Goal: Information Seeking & Learning: Learn about a topic

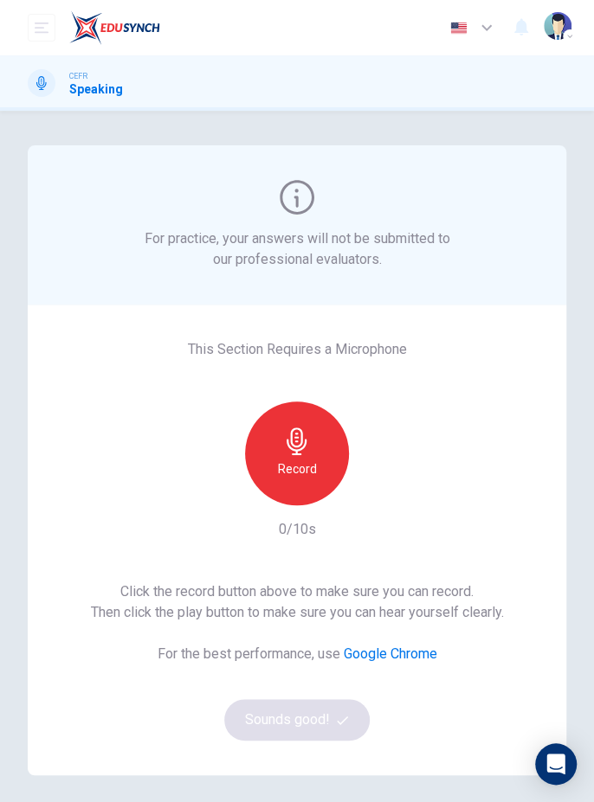
click at [318, 465] on div "Record" at bounding box center [297, 453] width 104 height 104
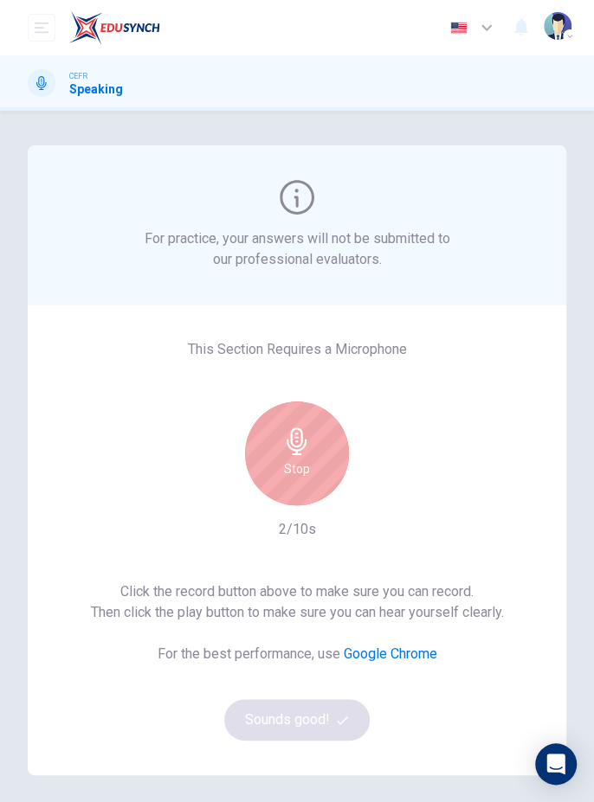
click at [324, 450] on div "Stop" at bounding box center [297, 453] width 104 height 104
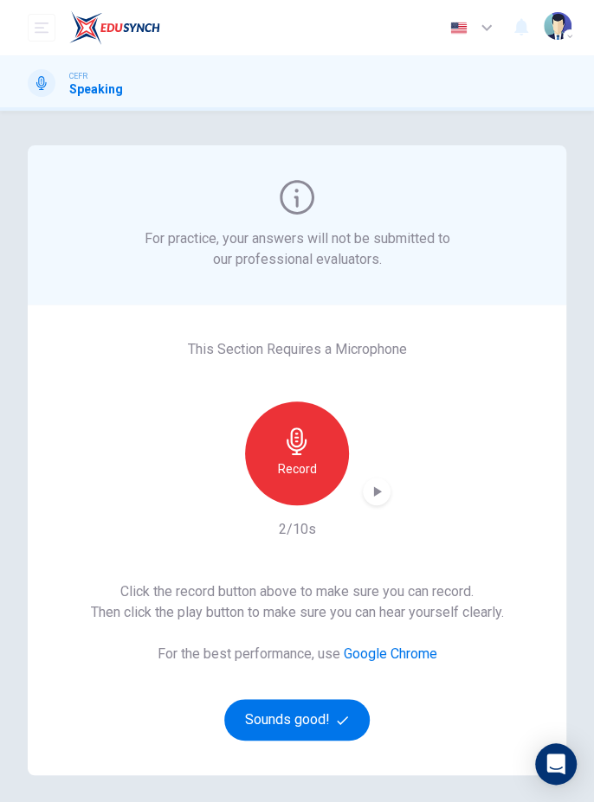
click at [377, 491] on icon "button" at bounding box center [378, 491] width 8 height 10
click at [310, 487] on div "Record" at bounding box center [297, 453] width 104 height 104
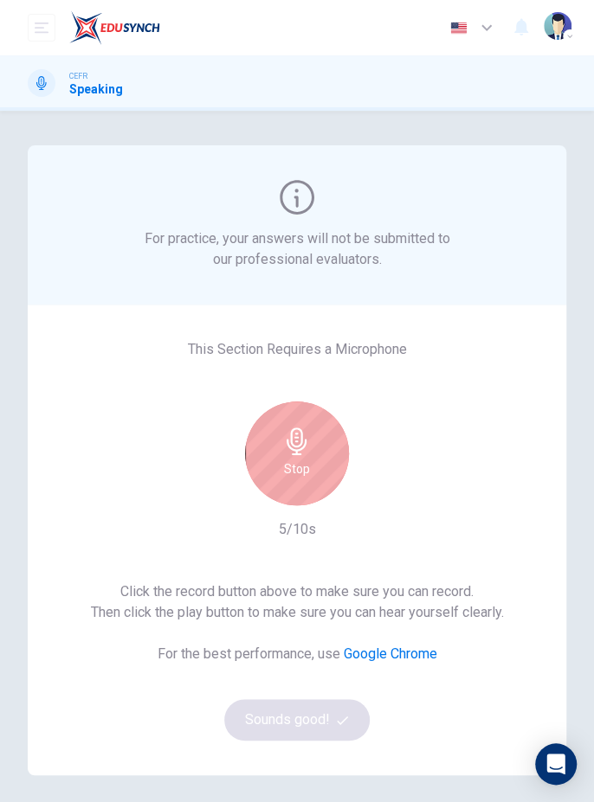
click at [315, 469] on div "Stop" at bounding box center [297, 453] width 104 height 104
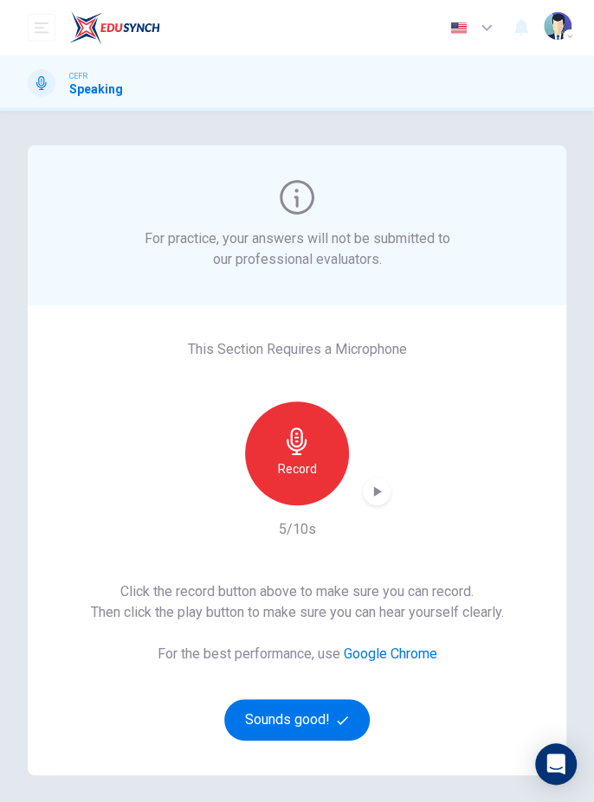
click at [386, 501] on div "Record" at bounding box center [296, 453] width 187 height 104
click at [371, 496] on icon "button" at bounding box center [376, 491] width 17 height 17
click at [374, 478] on div "button" at bounding box center [377, 492] width 28 height 28
click at [363, 498] on div "button" at bounding box center [377, 492] width 28 height 28
click at [316, 472] on div "Record" at bounding box center [297, 453] width 104 height 104
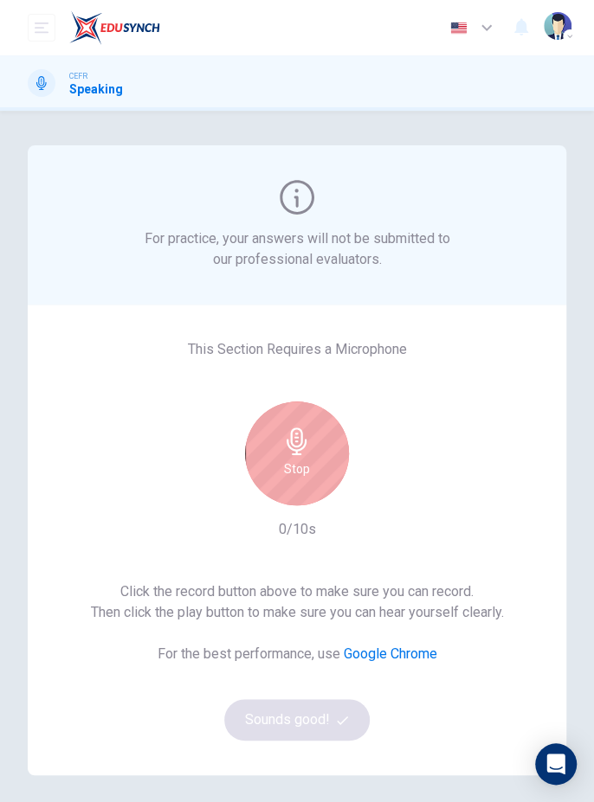
click at [311, 488] on div "Stop" at bounding box center [297, 453] width 104 height 104
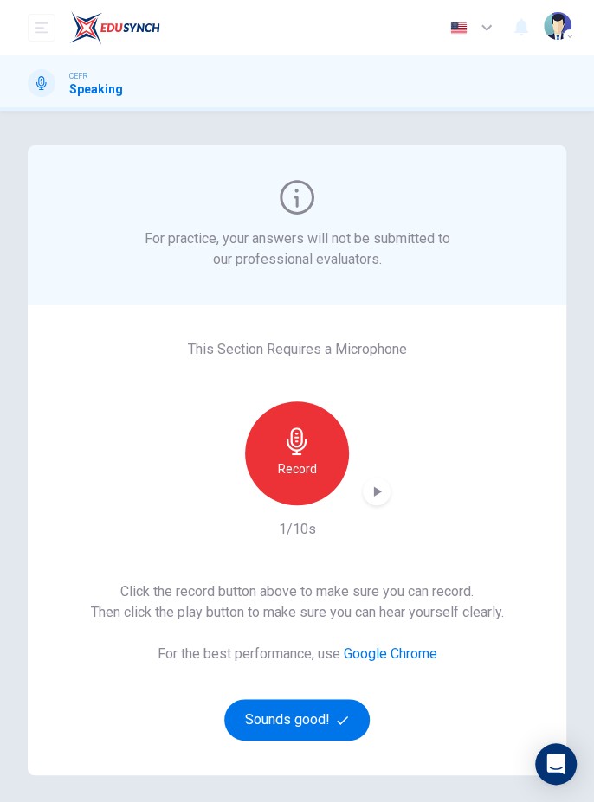
click at [381, 495] on icon "button" at bounding box center [376, 491] width 17 height 17
click at [317, 464] on div "Record" at bounding box center [297, 453] width 104 height 104
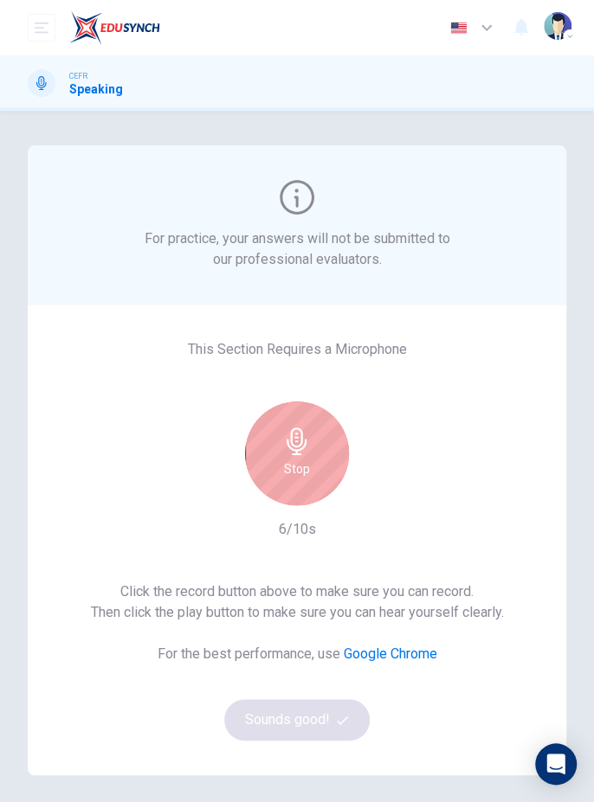
click at [318, 448] on div "Stop" at bounding box center [297, 453] width 104 height 104
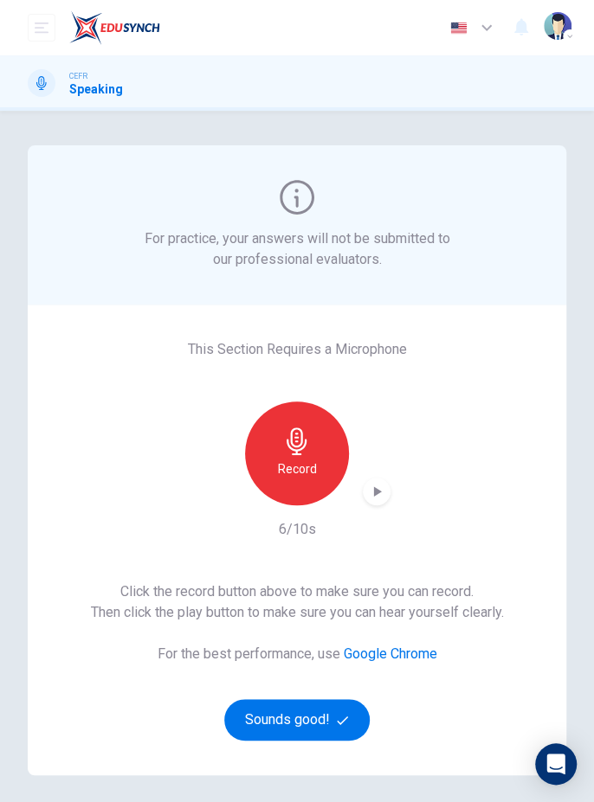
click at [371, 500] on div "button" at bounding box center [377, 492] width 28 height 28
click at [354, 719] on button "Sounds good!" at bounding box center [296, 720] width 145 height 42
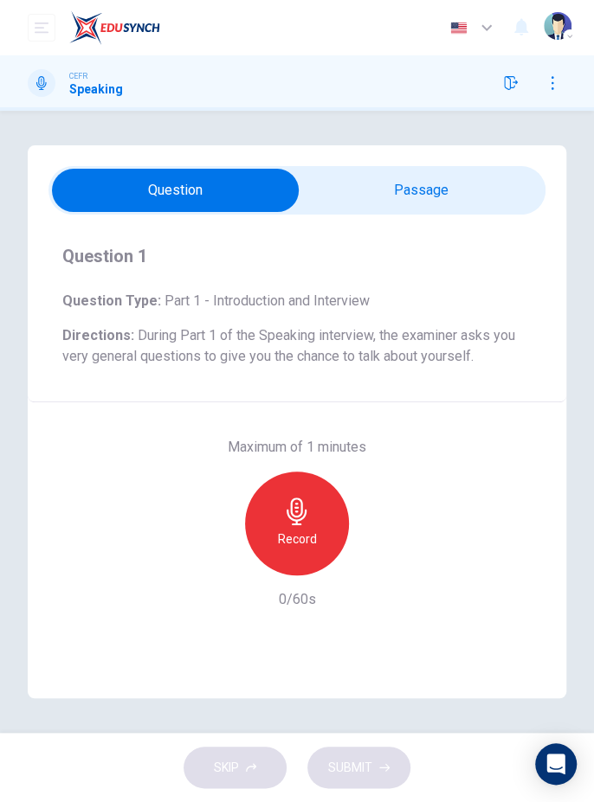
click at [478, 193] on input "checkbox" at bounding box center [175, 190] width 745 height 43
checkbox input "true"
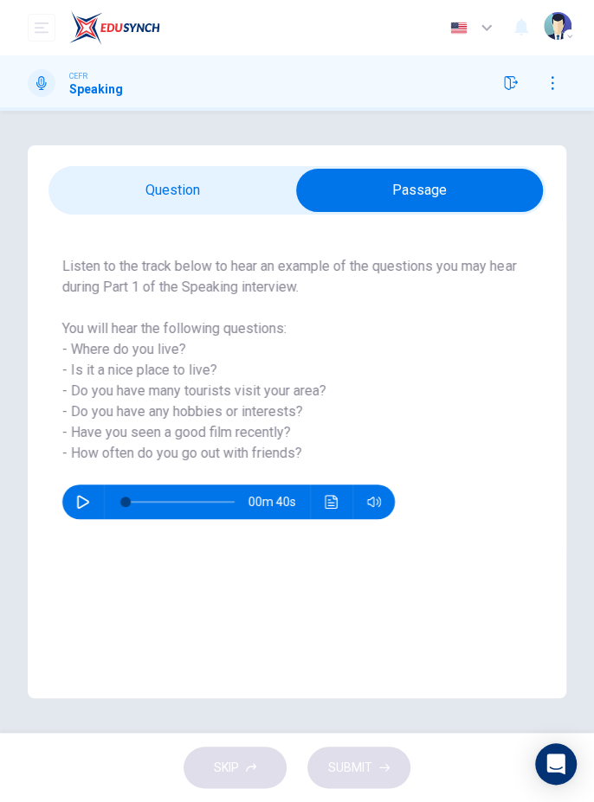
click at [80, 513] on button "button" at bounding box center [83, 502] width 28 height 35
type input "39"
click at [89, 197] on input "checkbox" at bounding box center [419, 190] width 745 height 43
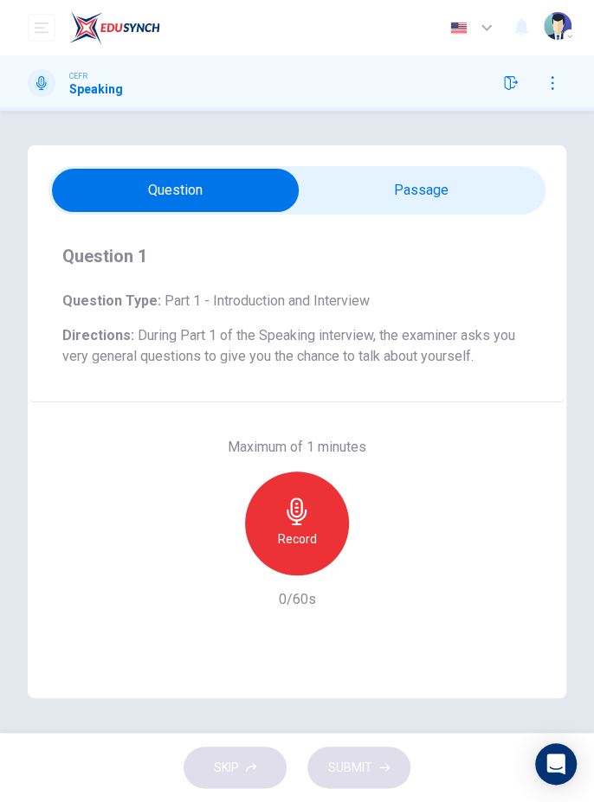
click at [310, 523] on icon "button" at bounding box center [297, 511] width 28 height 28
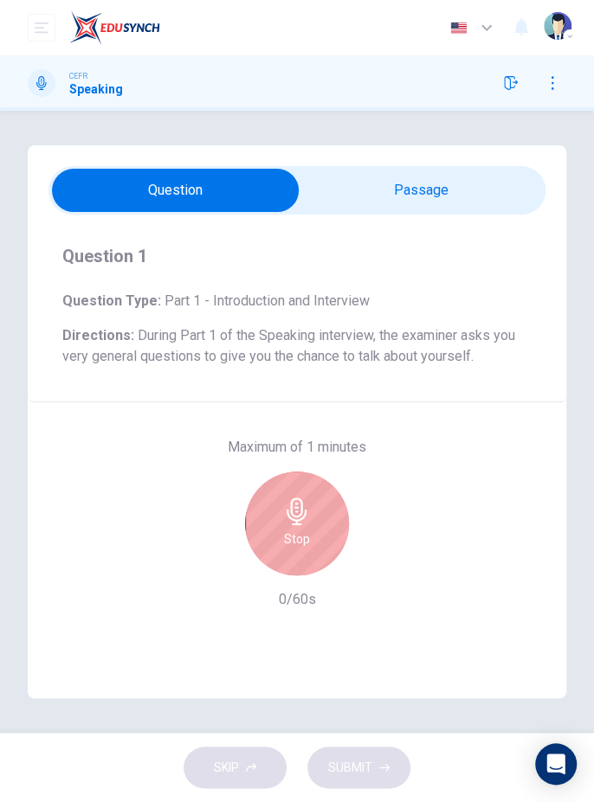
click at [463, 177] on input "checkbox" at bounding box center [175, 190] width 745 height 43
checkbox input "true"
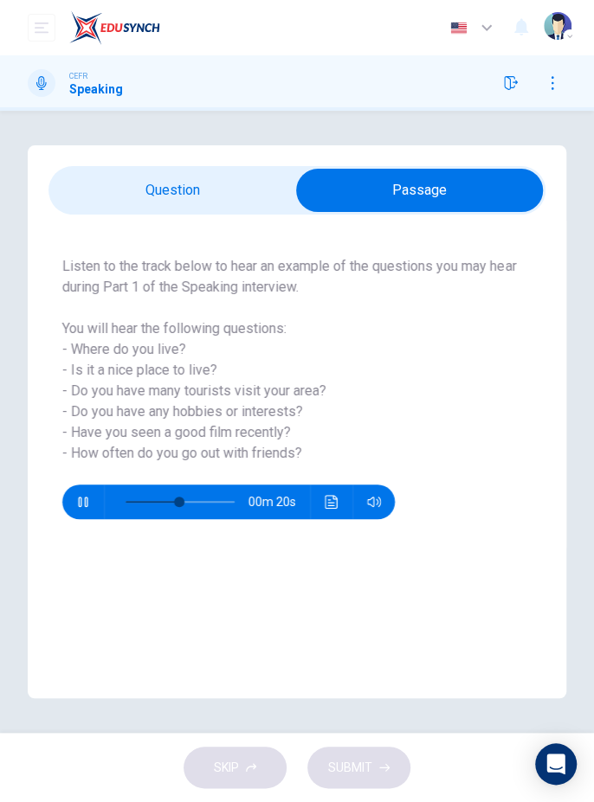
type input "52"
click at [176, 179] on input "checkbox" at bounding box center [419, 190] width 745 height 43
checkbox input "false"
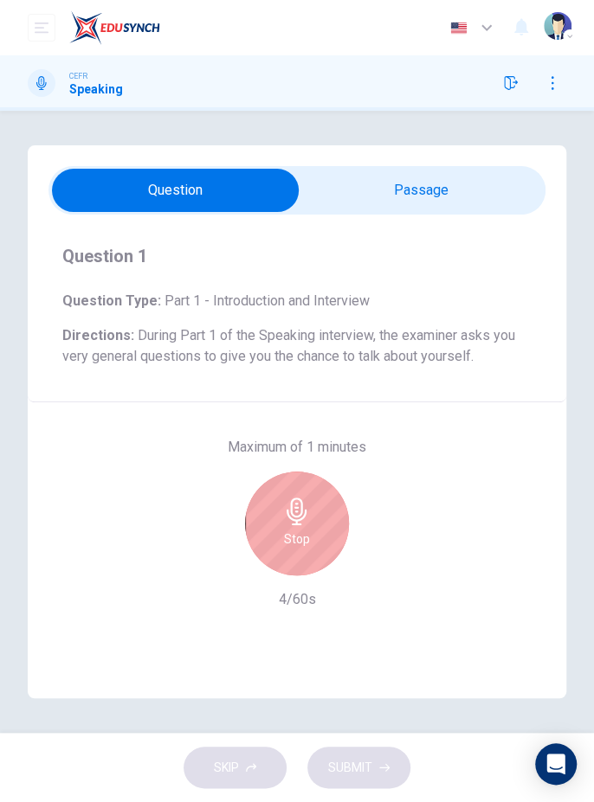
click at [320, 521] on div "Stop" at bounding box center [297, 524] width 104 height 104
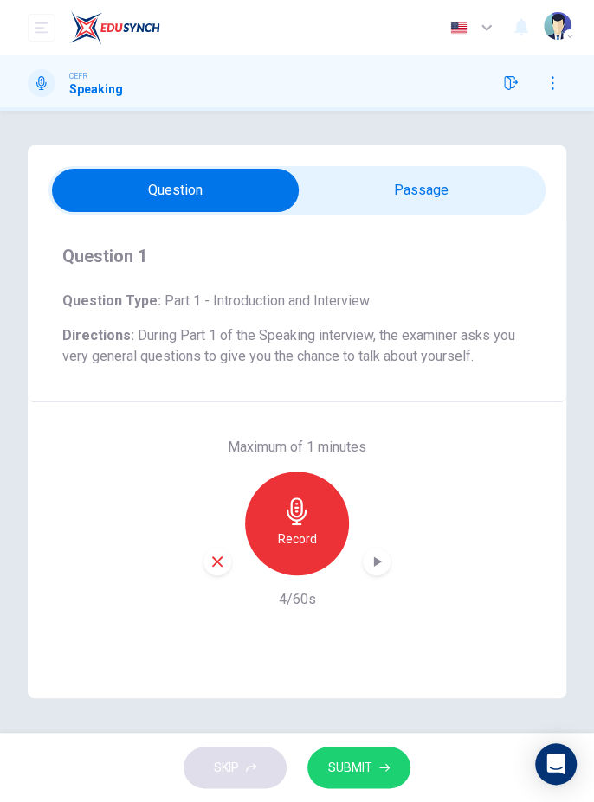
click at [388, 556] on div "button" at bounding box center [377, 562] width 28 height 28
click at [223, 554] on icon "button" at bounding box center [217, 562] width 16 height 16
type input "66"
click at [472, 198] on input "checkbox" at bounding box center [175, 190] width 745 height 43
checkbox input "true"
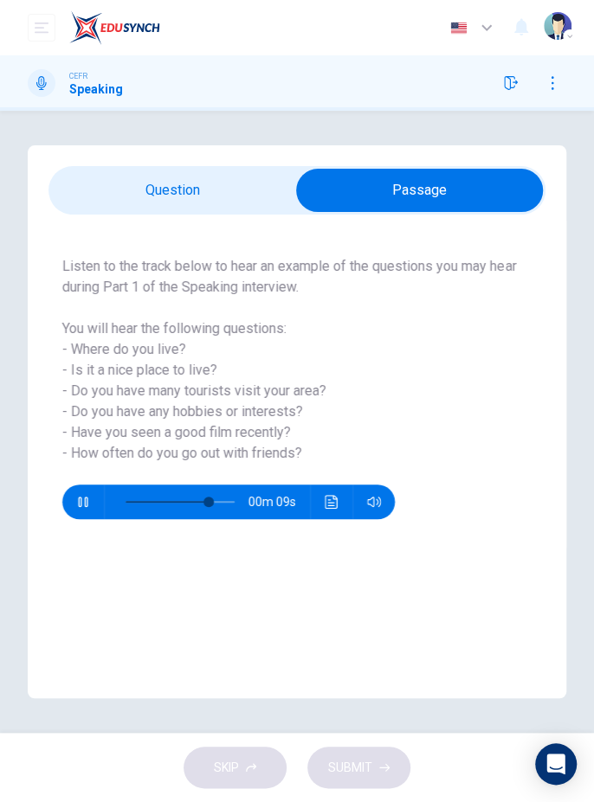
click at [85, 509] on button "button" at bounding box center [83, 502] width 28 height 35
type input "76"
click at [94, 188] on input "checkbox" at bounding box center [419, 190] width 745 height 43
checkbox input "false"
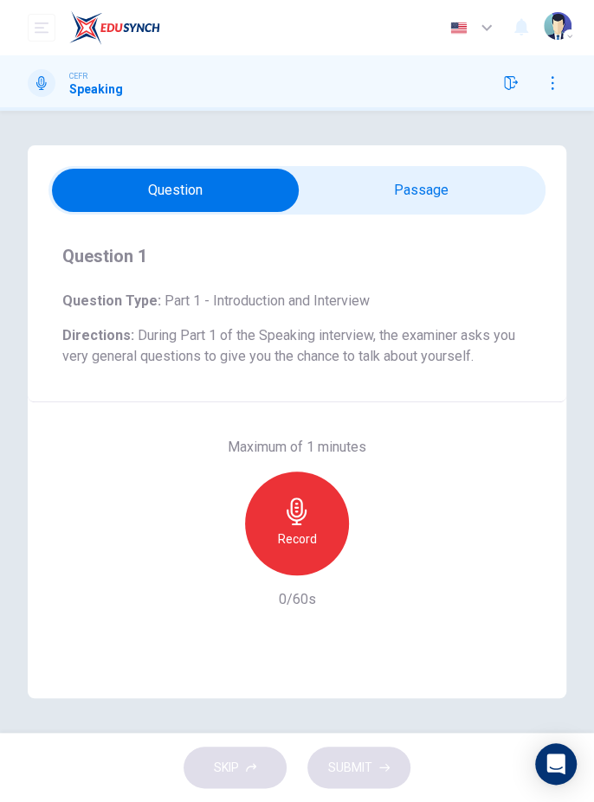
click at [319, 524] on div "Record" at bounding box center [297, 524] width 104 height 104
type input "76"
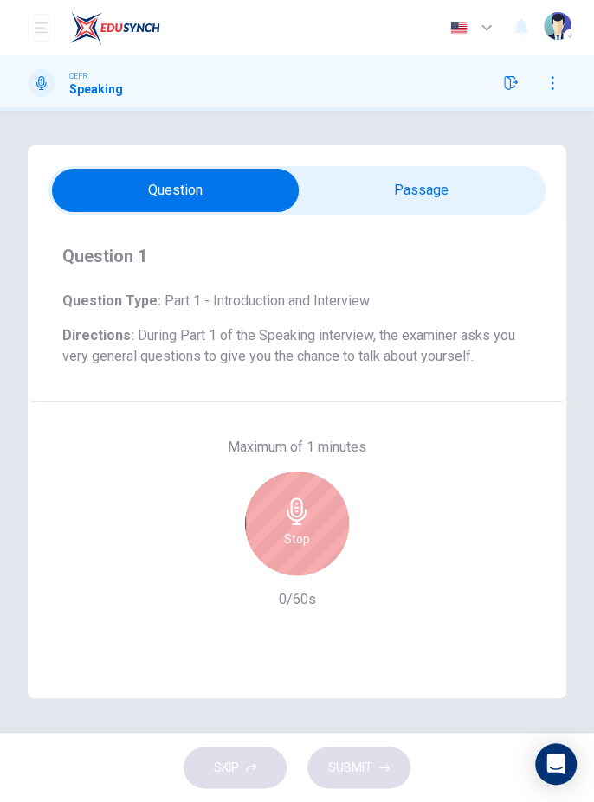
click at [469, 209] on input "checkbox" at bounding box center [175, 190] width 745 height 43
checkbox input "true"
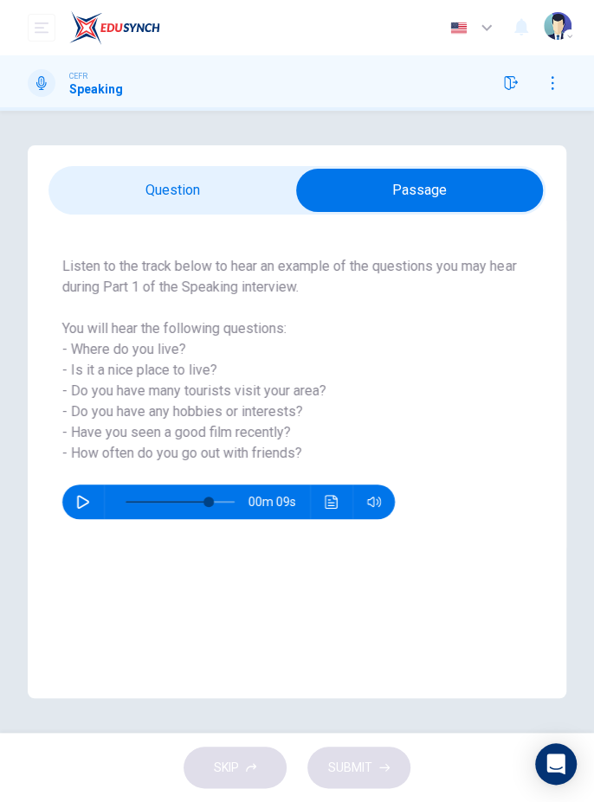
type input "76"
click at [221, 186] on input "checkbox" at bounding box center [419, 190] width 745 height 43
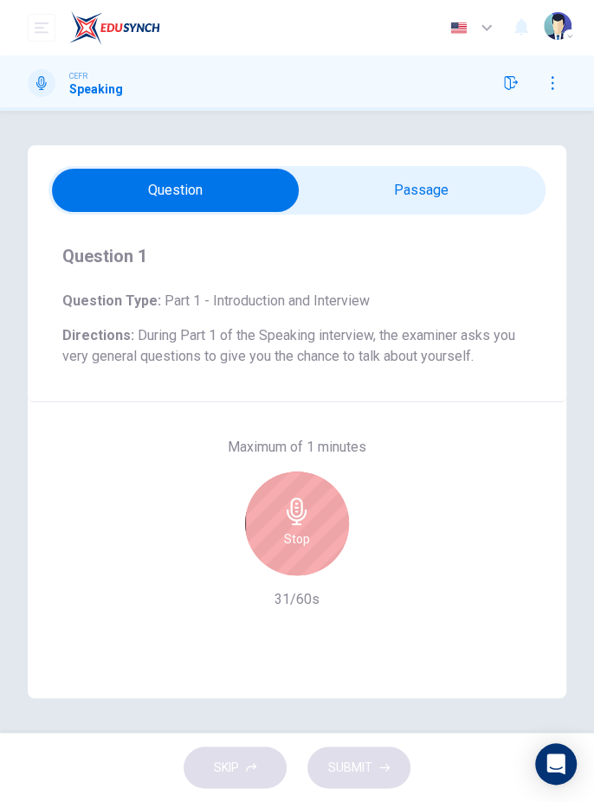
click at [302, 537] on h6 "Stop" at bounding box center [297, 539] width 26 height 21
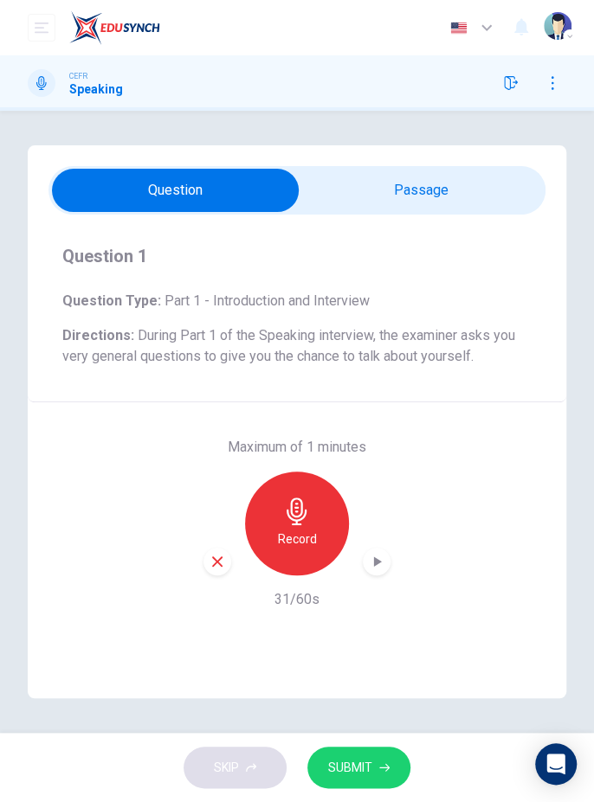
click at [378, 557] on icon "button" at bounding box center [376, 561] width 17 height 17
click at [485, 207] on input "checkbox" at bounding box center [175, 190] width 745 height 43
checkbox input "true"
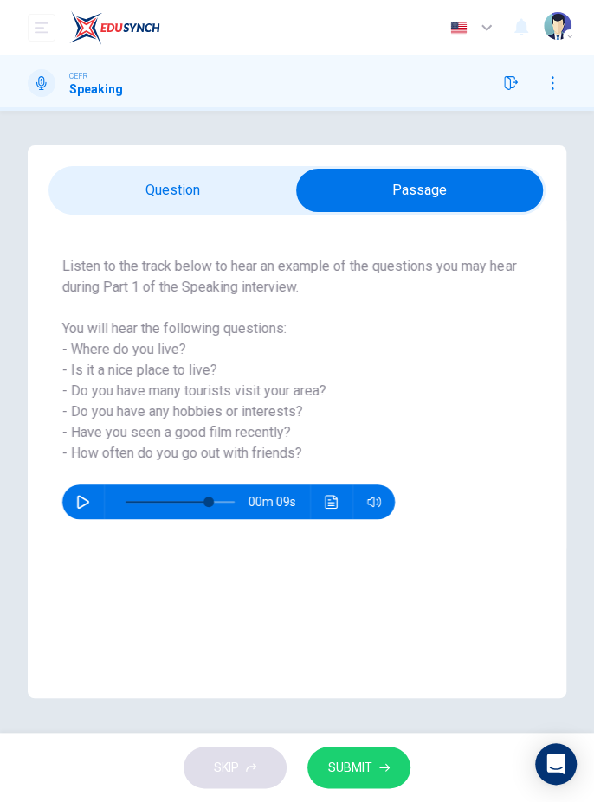
click at [496, 585] on div "Question : Listen to the track below to hear an example of the questions you ma…" at bounding box center [297, 457] width 538 height 484
click at [18, 33] on div "Dashboard Practice Start a test Analysis English en ​ NURUL ADLIN BINTI ROSLI" at bounding box center [297, 27] width 594 height 55
click at [339, 506] on button "Click to see the audio transcription" at bounding box center [332, 502] width 28 height 35
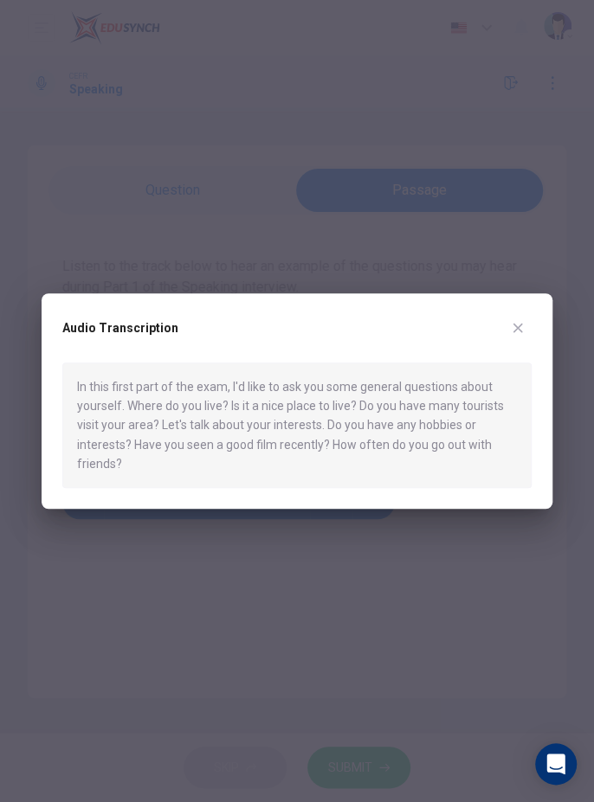
click at [519, 318] on button "button" at bounding box center [518, 328] width 28 height 28
type input "76"
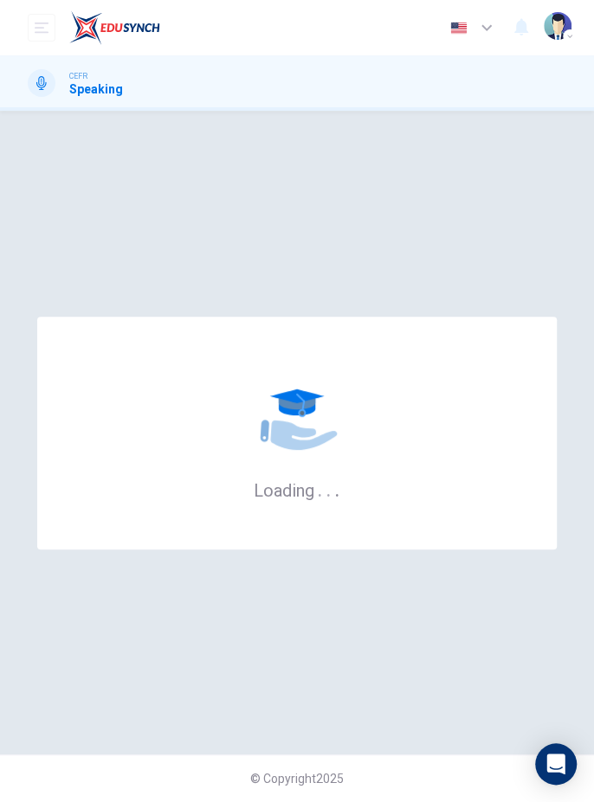
click at [32, 37] on button "open mobile menu" at bounding box center [42, 28] width 28 height 28
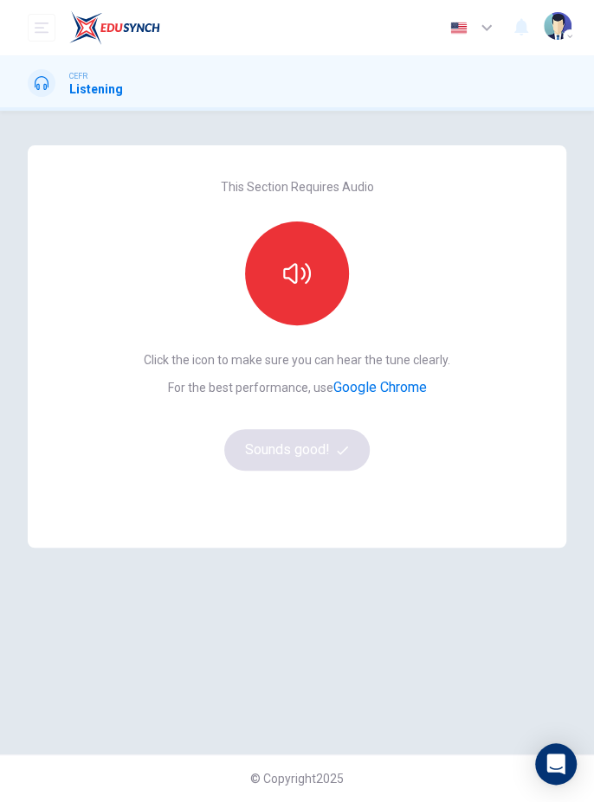
click at [294, 278] on icon "button" at bounding box center [297, 274] width 28 height 28
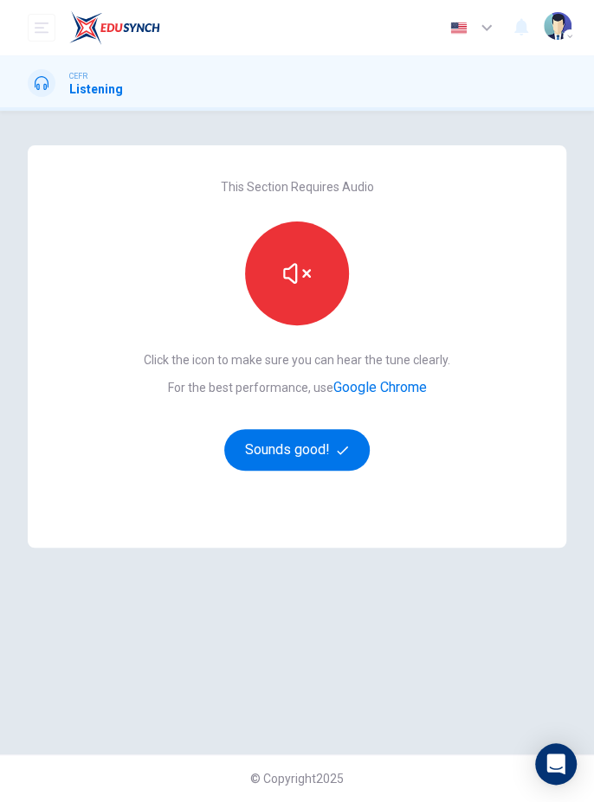
click at [254, 449] on button "Sounds good!" at bounding box center [296, 450] width 145 height 42
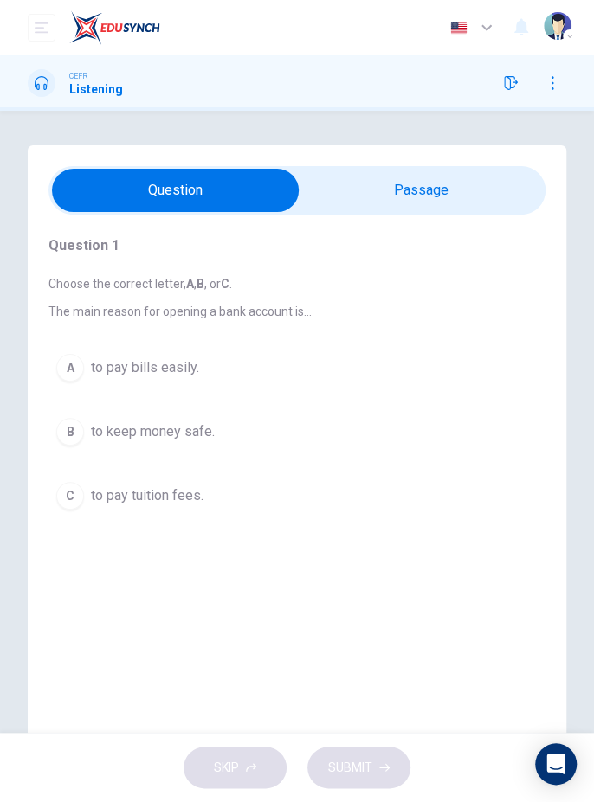
click at [478, 206] on input "checkbox" at bounding box center [175, 190] width 745 height 43
checkbox input "true"
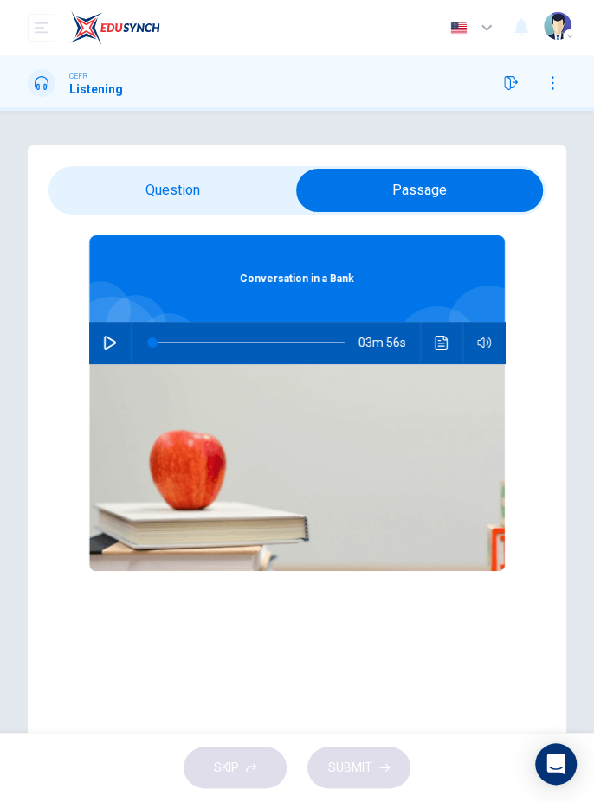
click at [106, 341] on icon "button" at bounding box center [110, 343] width 14 height 14
type input "1"
click at [138, 193] on input "checkbox" at bounding box center [419, 190] width 745 height 43
checkbox input "false"
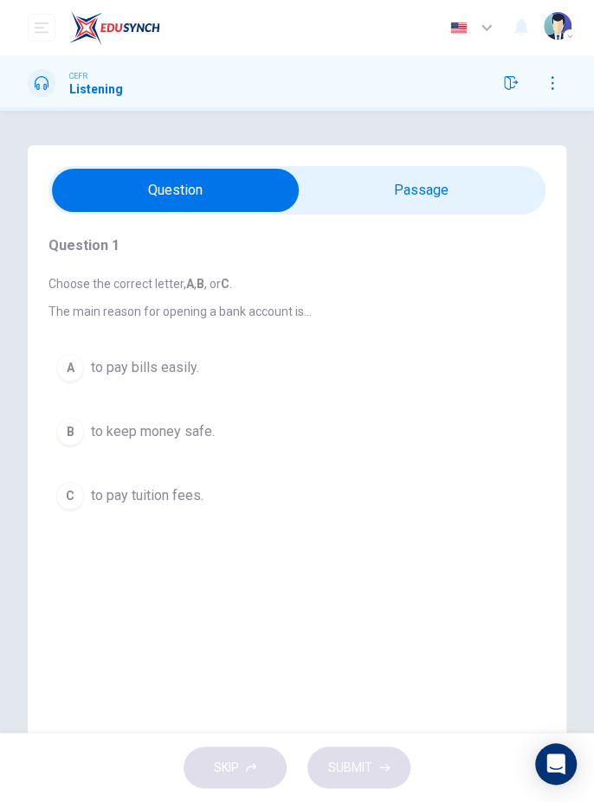
click at [65, 378] on div "A" at bounding box center [70, 368] width 28 height 28
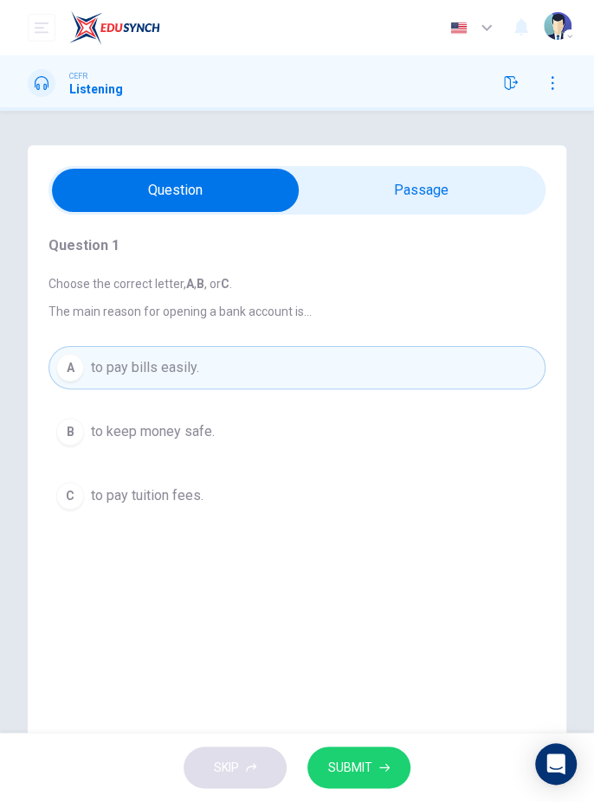
click at [387, 762] on icon "button" at bounding box center [384, 767] width 10 height 10
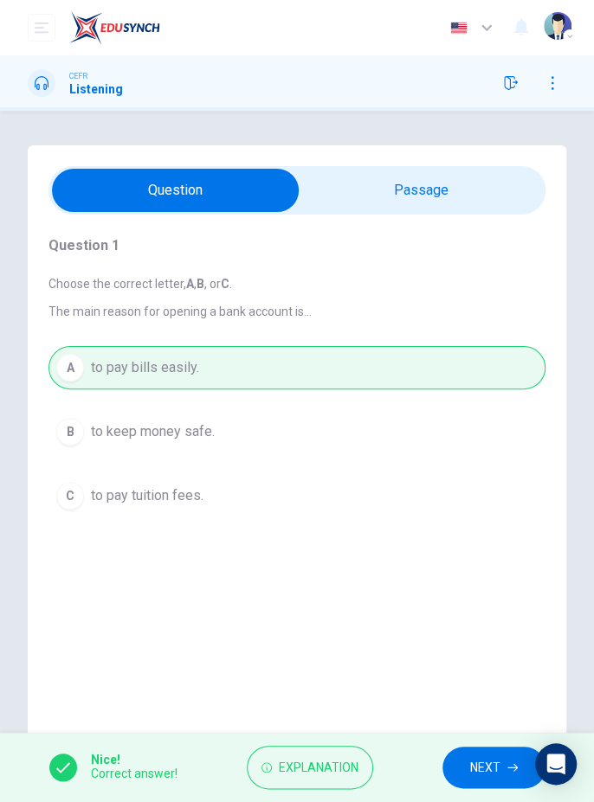
click at [503, 768] on button "NEXT" at bounding box center [493, 768] width 103 height 42
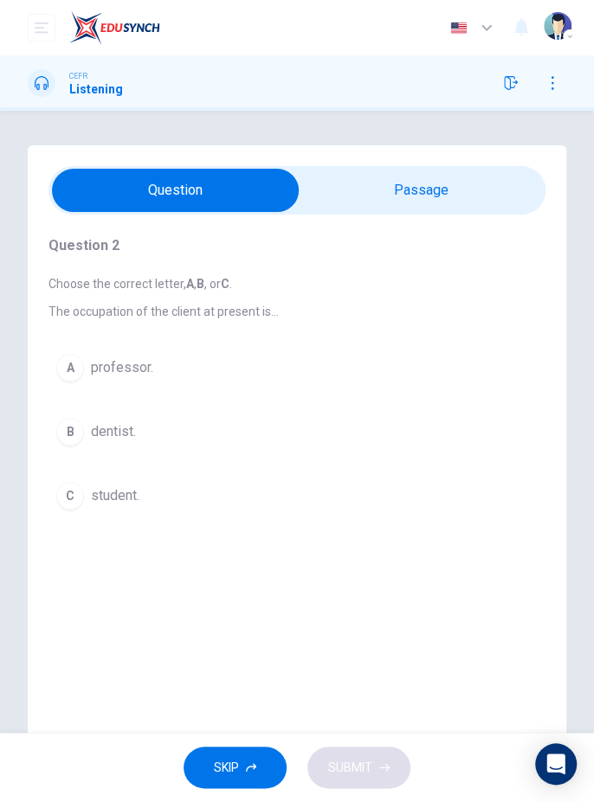
click at [67, 443] on div "B" at bounding box center [70, 432] width 28 height 28
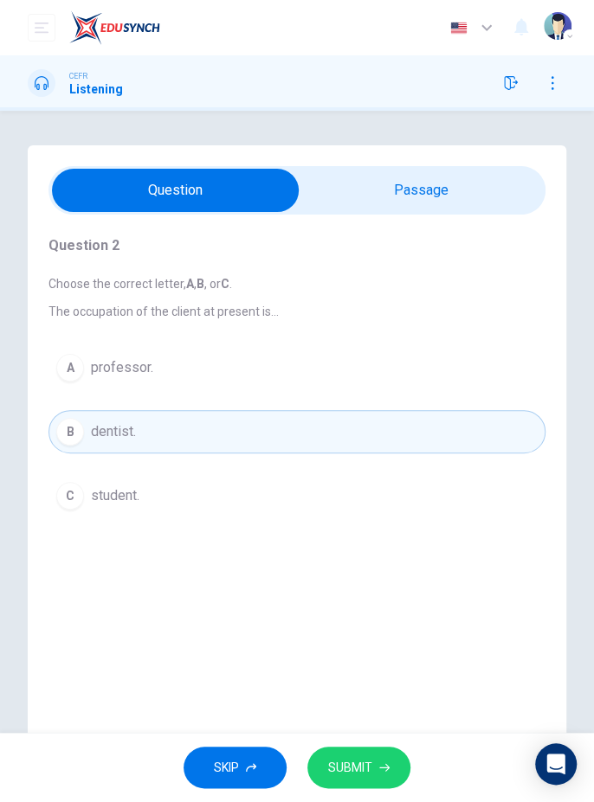
click at [403, 765] on button "SUBMIT" at bounding box center [358, 768] width 103 height 42
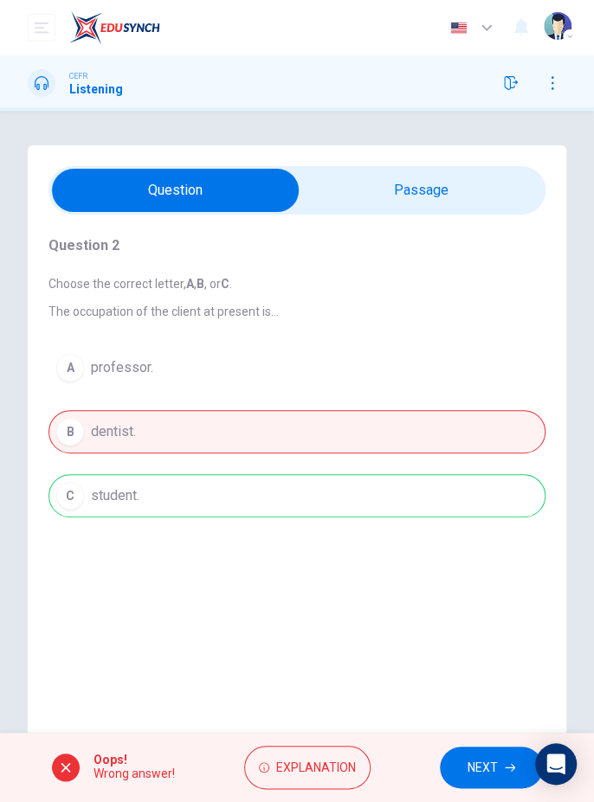
click at [485, 652] on div "Question 2 Choose the correct letter, A , B , or C . The occupation of the clie…" at bounding box center [297, 442] width 538 height 594
click at [483, 766] on span "NEXT" at bounding box center [482, 768] width 30 height 22
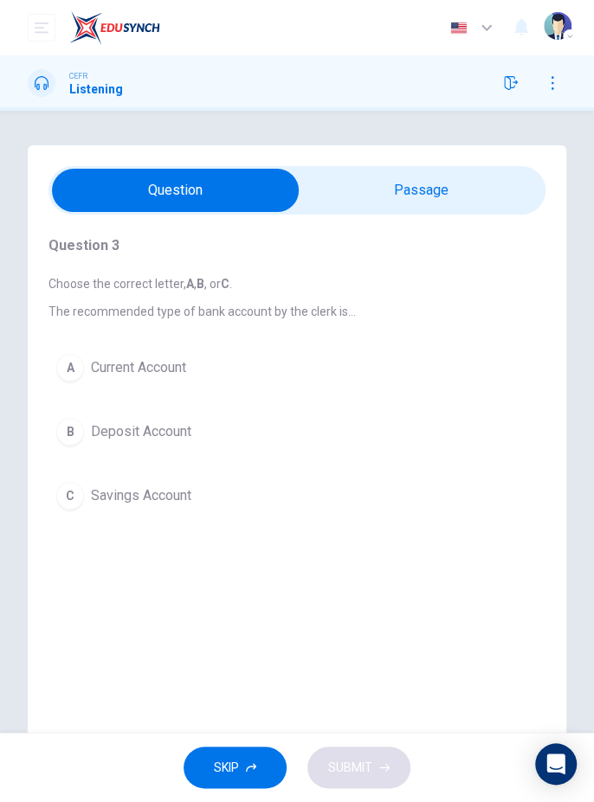
click at [72, 426] on div "B" at bounding box center [70, 432] width 28 height 28
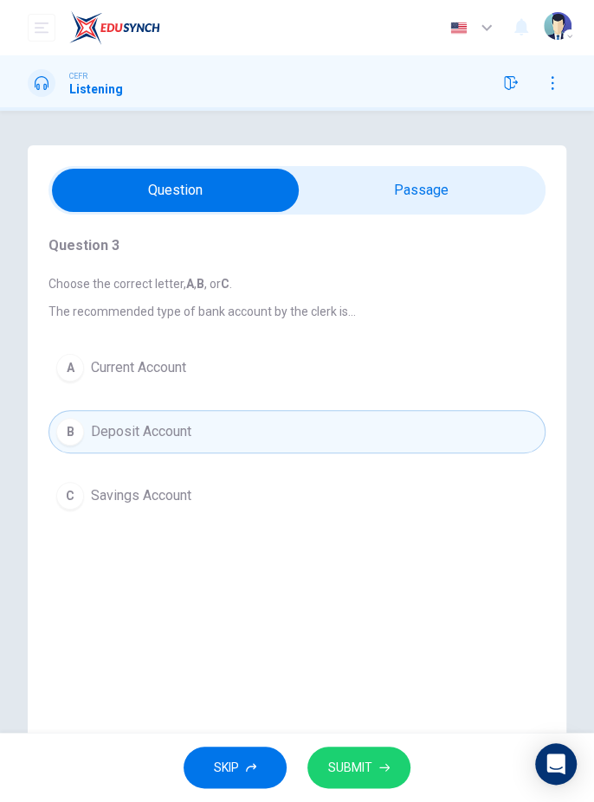
click at [406, 768] on button "SUBMIT" at bounding box center [358, 768] width 103 height 42
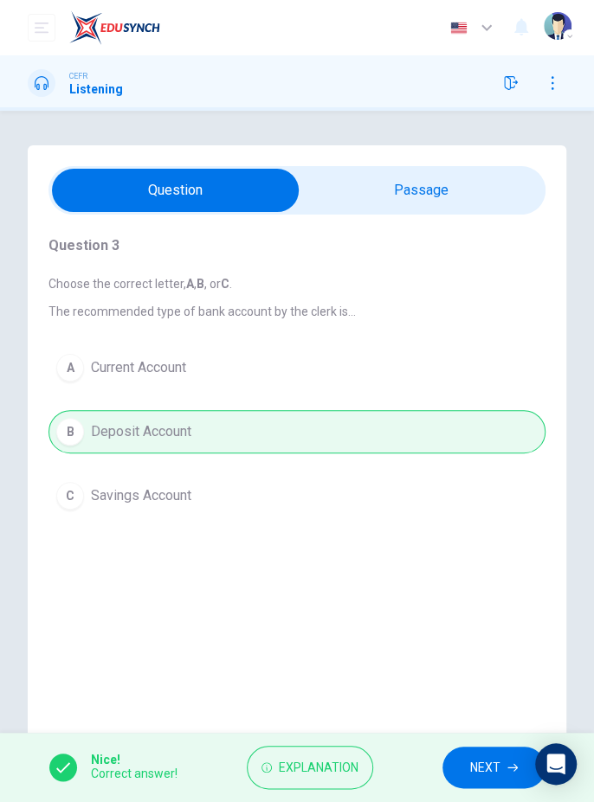
click at [492, 767] on span "NEXT" at bounding box center [485, 768] width 30 height 22
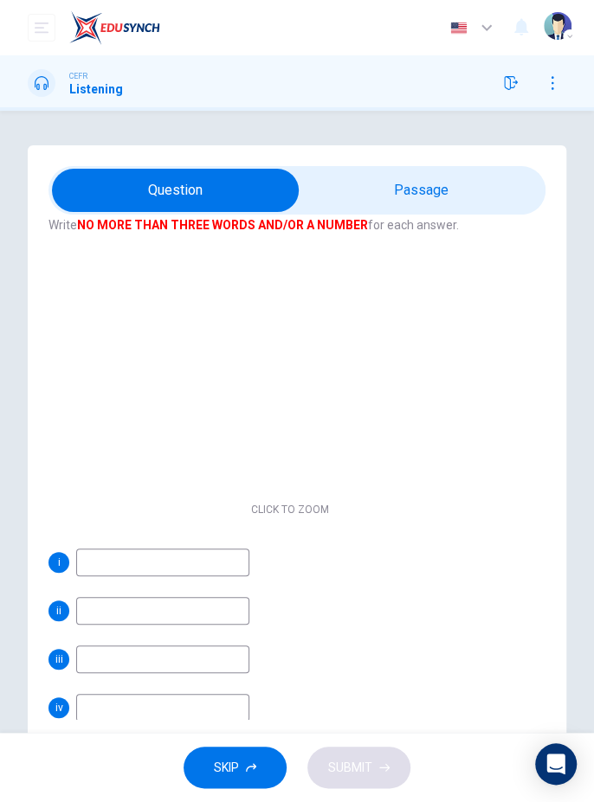
scroll to position [123, 0]
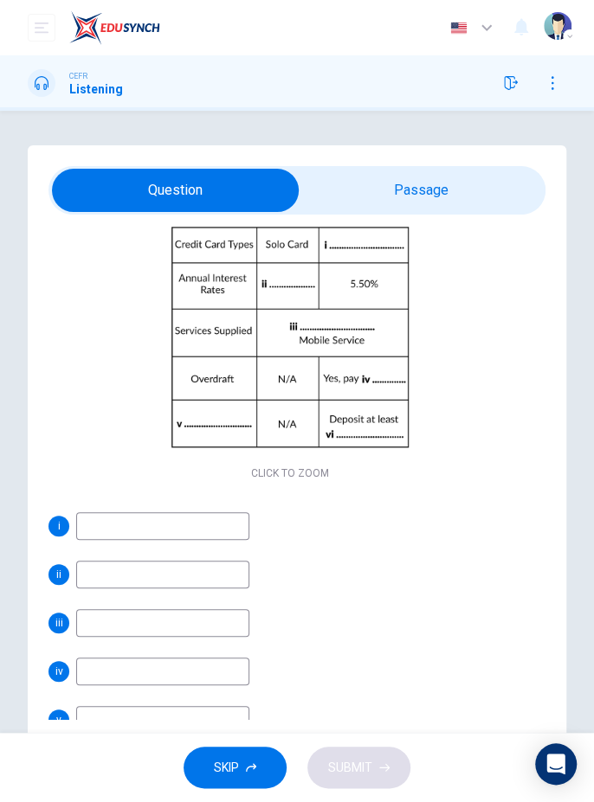
click at [192, 524] on input at bounding box center [162, 526] width 173 height 28
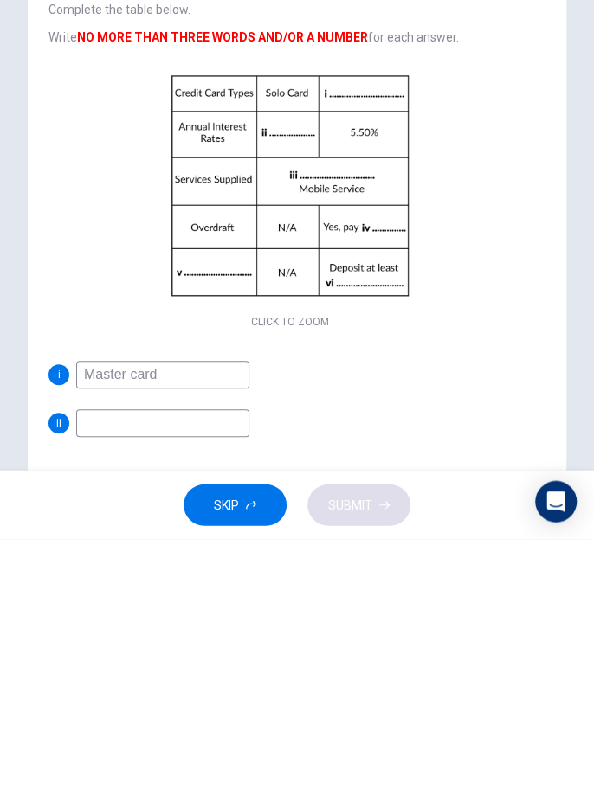
scroll to position [8, 0]
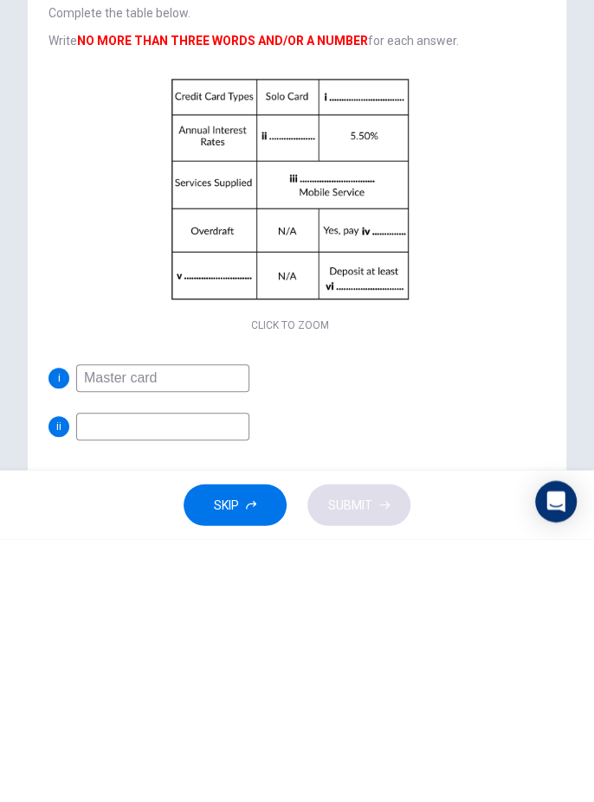
click at [207, 689] on input at bounding box center [162, 690] width 173 height 28
click at [135, 641] on input "Master card" at bounding box center [162, 641] width 173 height 28
type input "Master Card"
click at [107, 687] on input at bounding box center [162, 690] width 173 height 28
click at [87, 689] on input ".2.5%" at bounding box center [162, 690] width 173 height 28
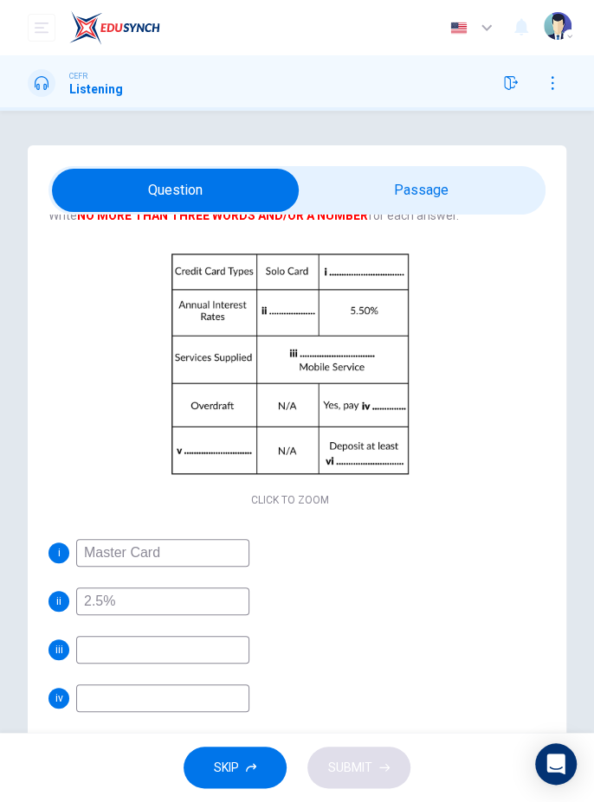
scroll to position [123, 0]
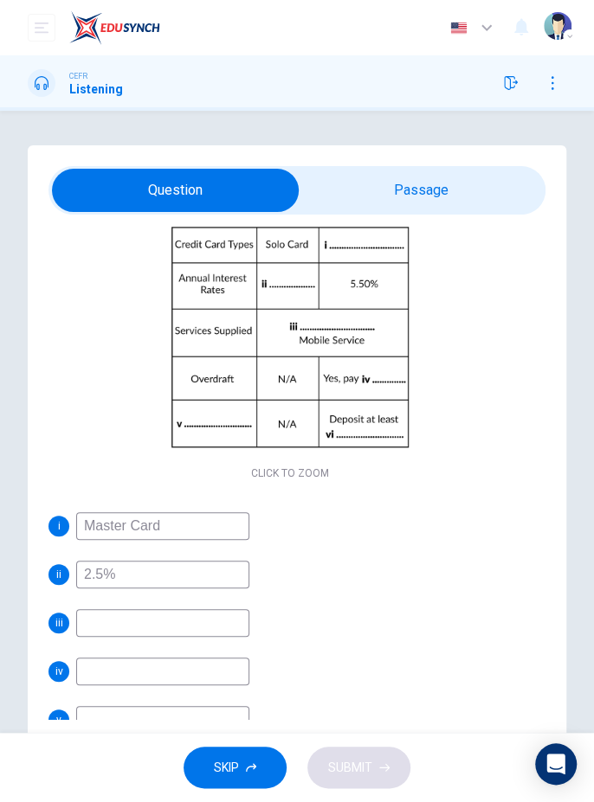
type input "2.5%"
click at [106, 624] on input at bounding box center [162, 623] width 173 height 28
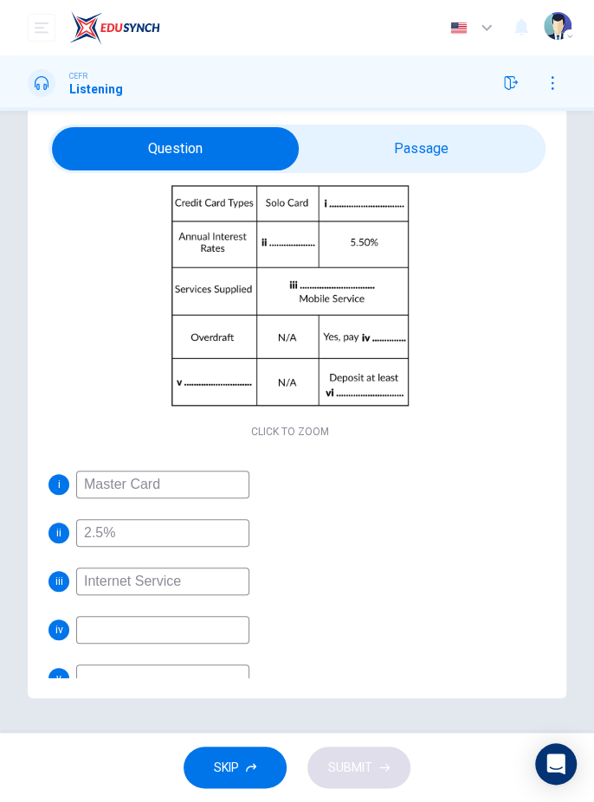
scroll to position [73, 0]
type input "Internet Service"
click at [202, 616] on input at bounding box center [162, 630] width 173 height 28
click at [204, 616] on input "Charge" at bounding box center [162, 630] width 173 height 28
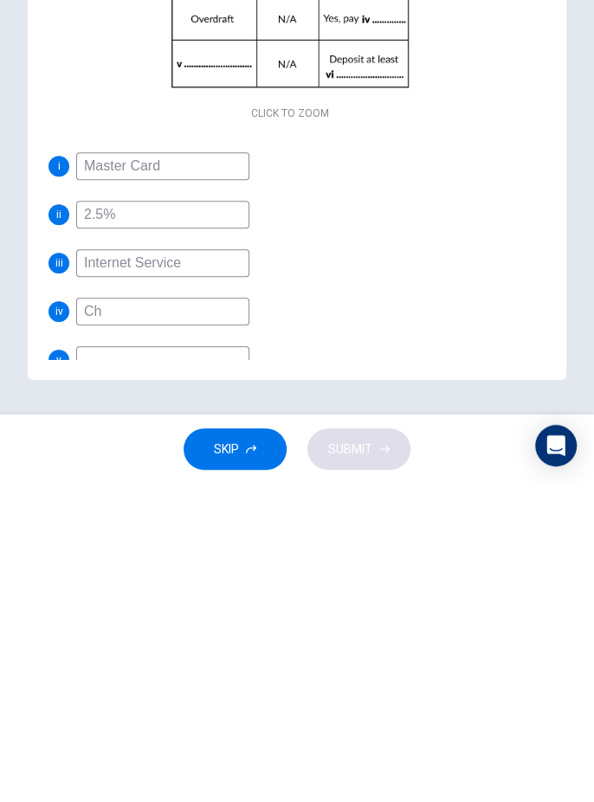
type input "C"
type input "2%"
click at [112, 664] on input at bounding box center [162, 678] width 173 height 28
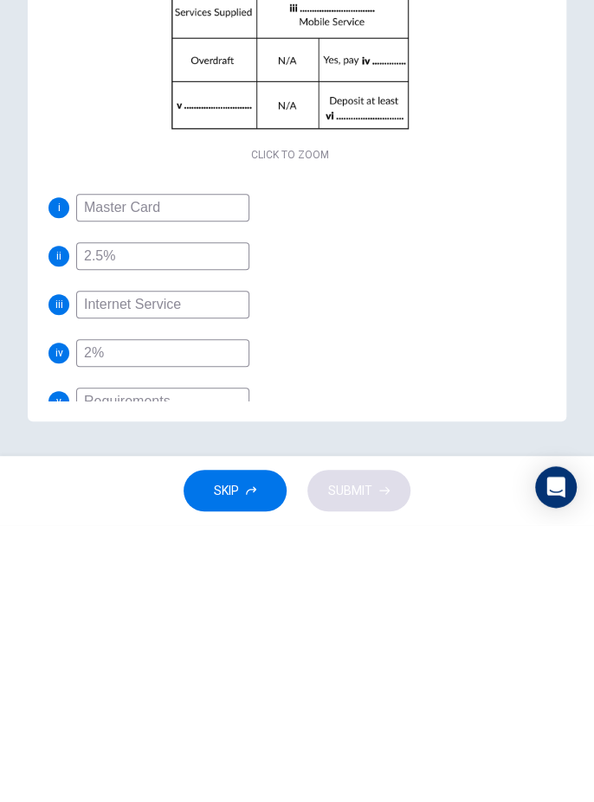
type input "Requirements"
click at [105, 713] on input at bounding box center [162, 727] width 173 height 28
click at [157, 713] on input "50 hundreds pound" at bounding box center [162, 727] width 173 height 28
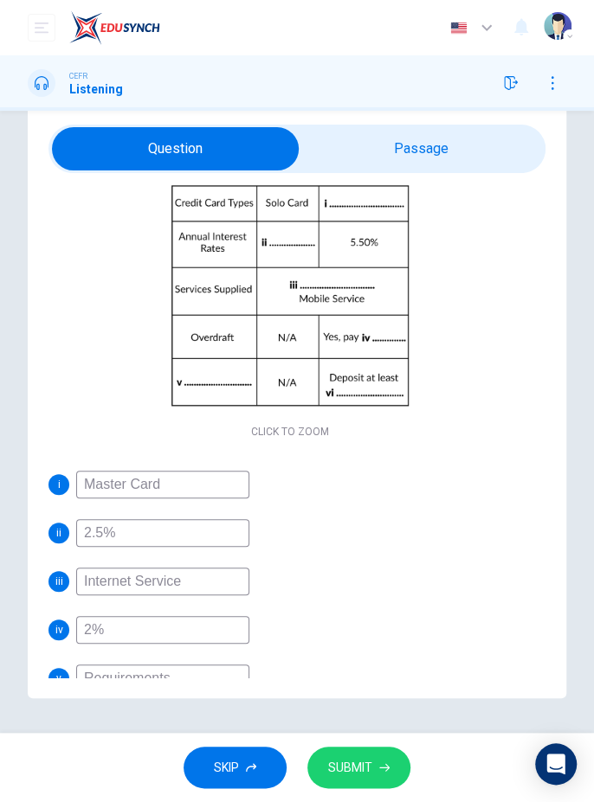
type input "50 hundred pound"
click at [384, 768] on icon "button" at bounding box center [384, 767] width 10 height 10
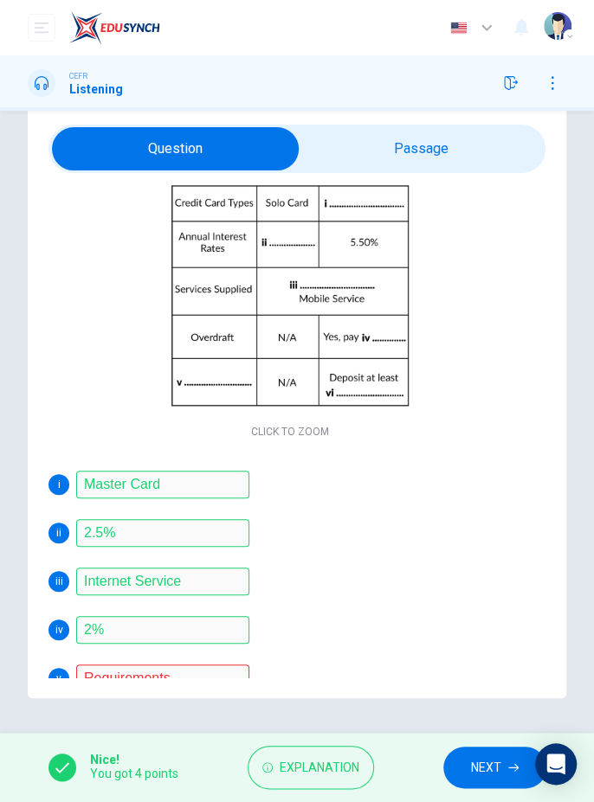
scroll to position [125, 0]
click at [337, 773] on span "Explanation" at bounding box center [319, 768] width 80 height 22
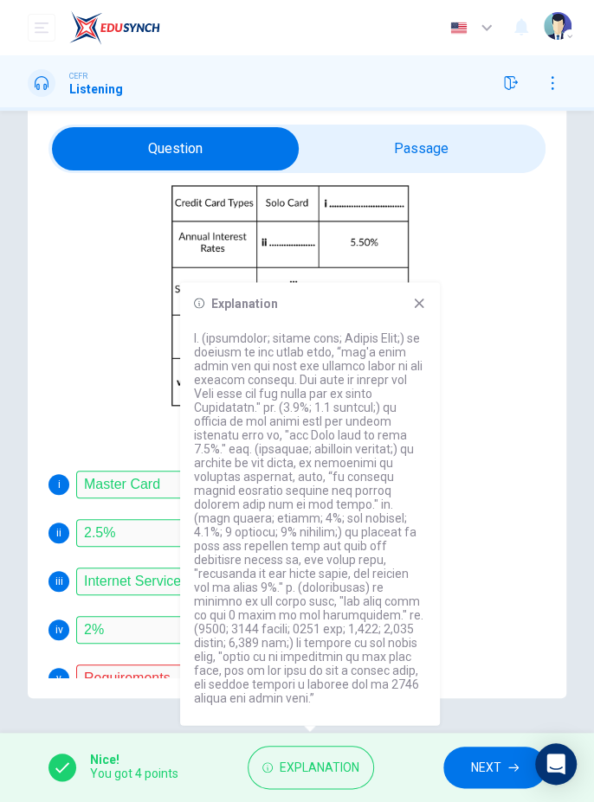
click at [478, 680] on div "Questions 4 - 9 Complete the table below. Write NO MORE THAN THREE WORDS AND/OR…" at bounding box center [297, 401] width 538 height 594
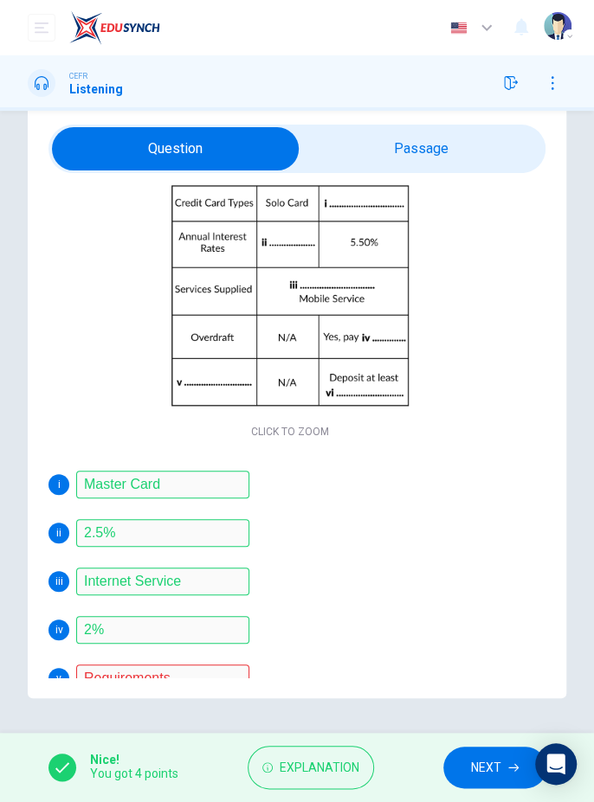
click at [499, 776] on span "NEXT" at bounding box center [486, 768] width 30 height 22
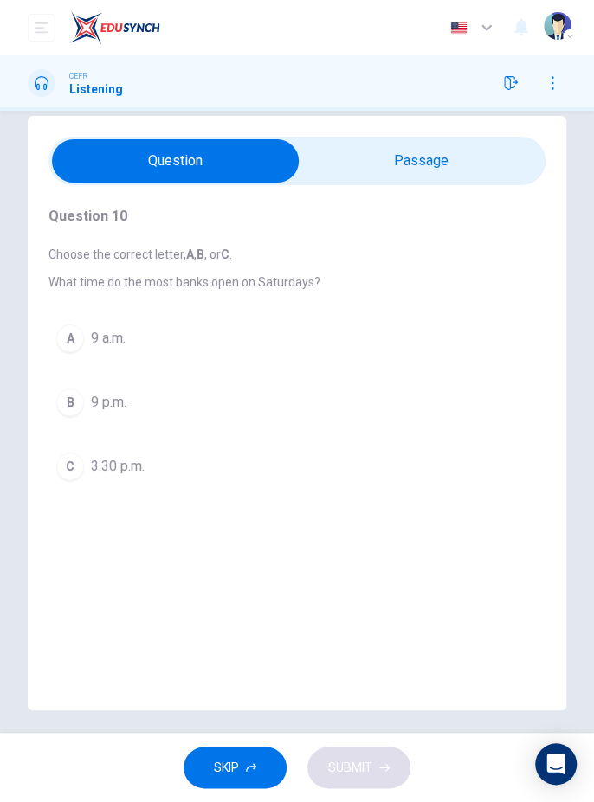
scroll to position [25, 0]
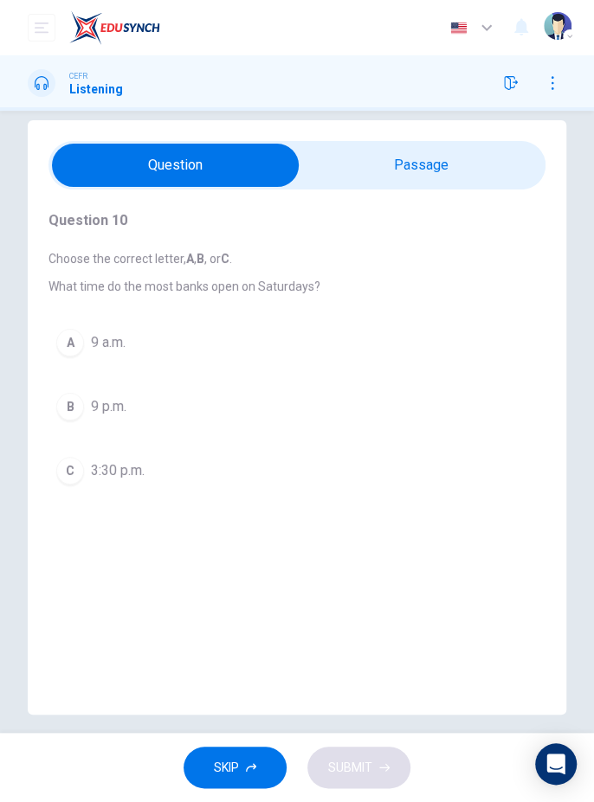
click at [80, 341] on div "A" at bounding box center [70, 343] width 28 height 28
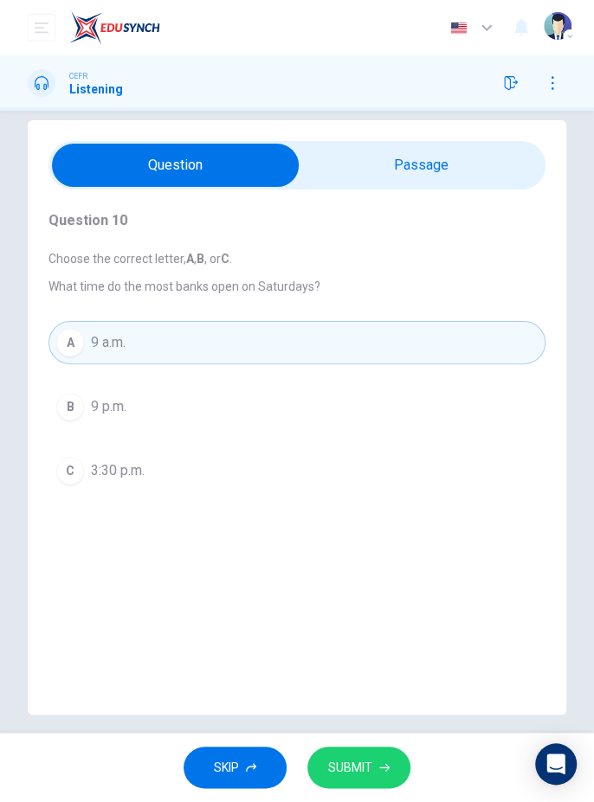
click at [384, 773] on button "SUBMIT" at bounding box center [358, 768] width 103 height 42
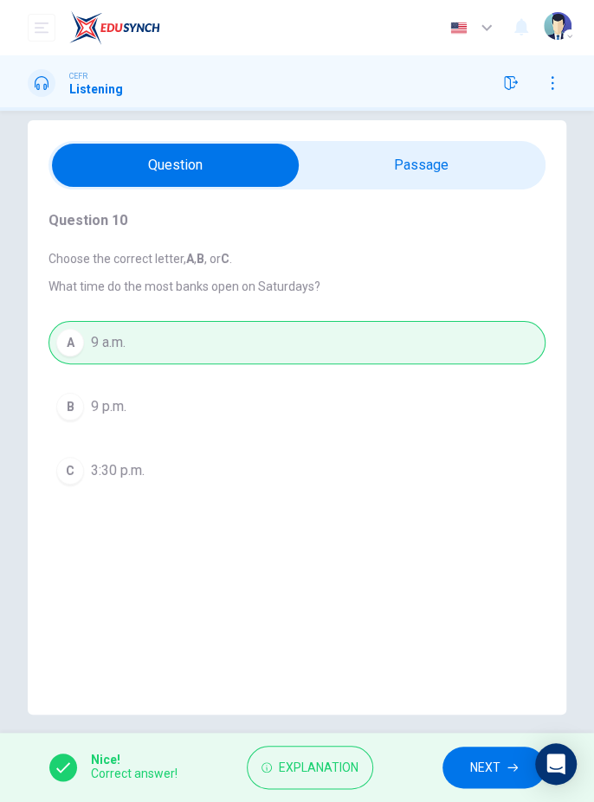
click at [507, 763] on icon "button" at bounding box center [512, 767] width 10 height 10
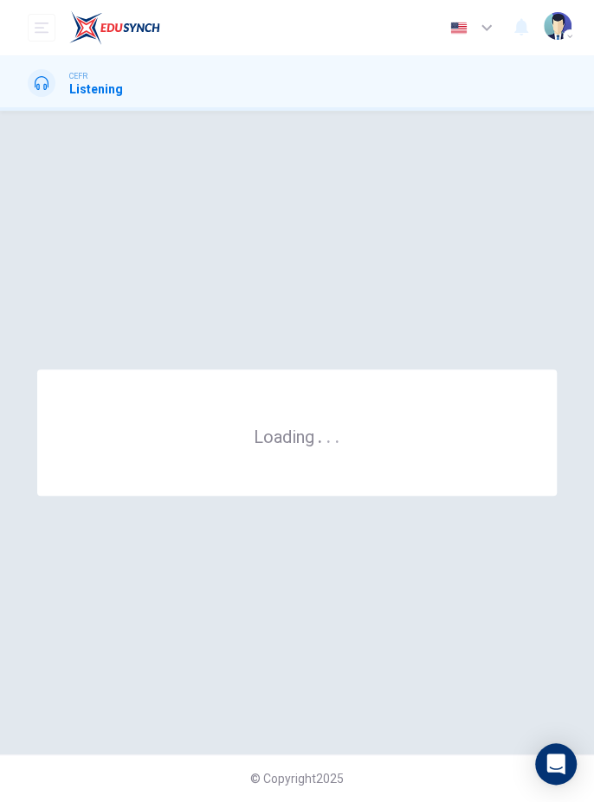
scroll to position [0, 0]
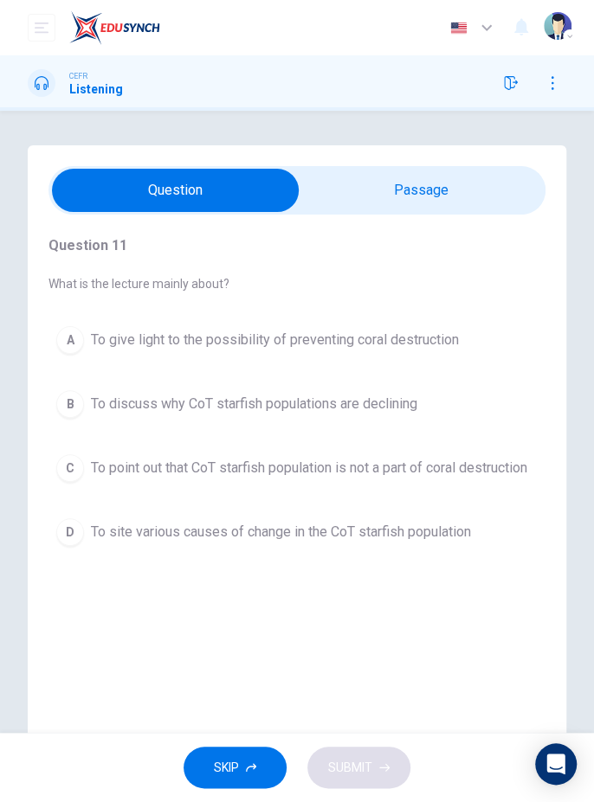
click at [497, 209] on input "checkbox" at bounding box center [175, 190] width 745 height 43
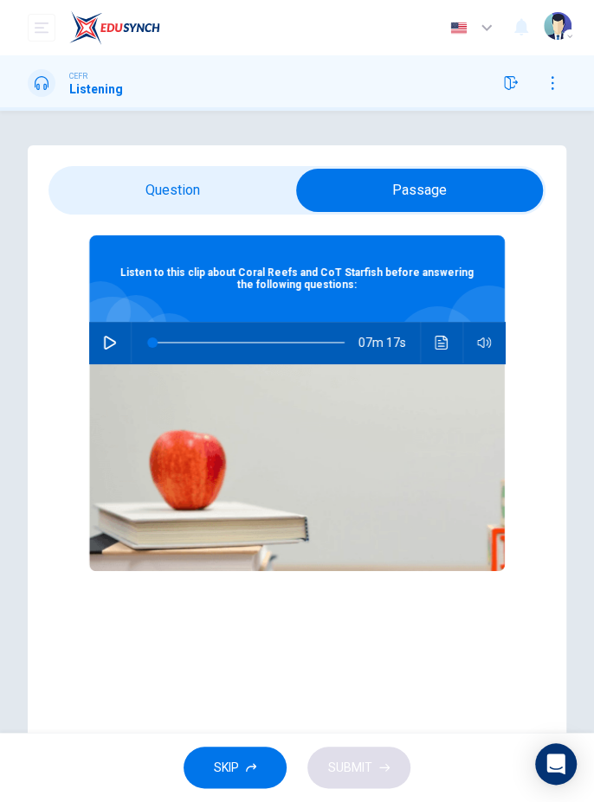
click at [122, 329] on div "07m 17s" at bounding box center [296, 343] width 415 height 42
click at [109, 340] on icon "button" at bounding box center [110, 343] width 14 height 14
click at [87, 181] on input "checkbox" at bounding box center [419, 190] width 745 height 43
checkbox input "false"
